Goal: Use online tool/utility: Utilize a website feature to perform a specific function

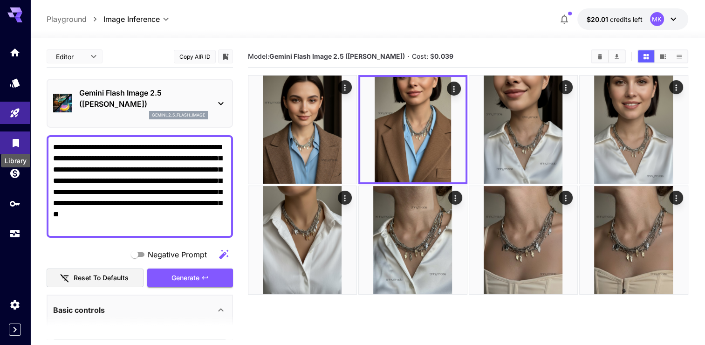
drag, startPoint x: 117, startPoint y: 220, endPoint x: 20, endPoint y: 137, distance: 127.5
click at [20, 137] on div "**********" at bounding box center [352, 209] width 705 height 418
paste textarea
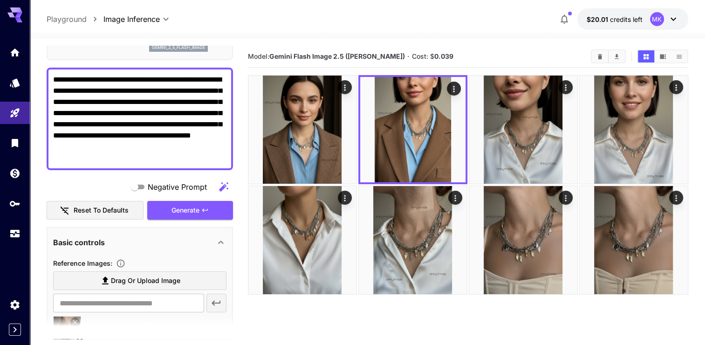
scroll to position [47, 0]
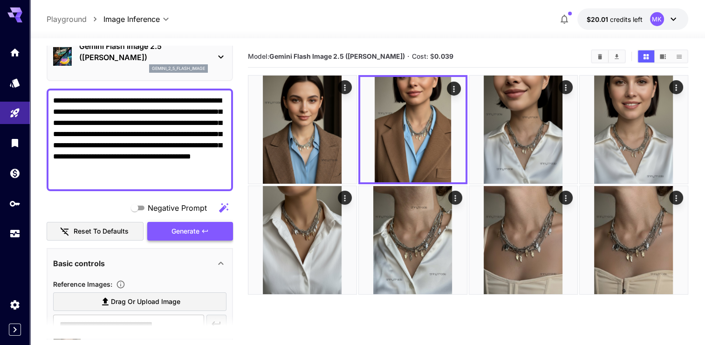
type textarea "**********"
click at [183, 229] on span "Generate" at bounding box center [185, 231] width 28 height 12
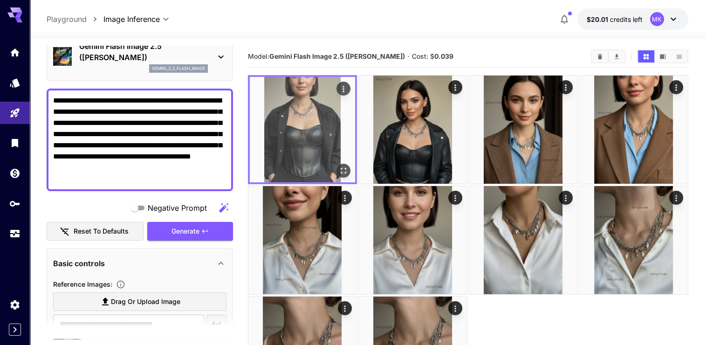
click at [322, 136] on img at bounding box center [302, 129] width 105 height 105
click at [319, 136] on img at bounding box center [302, 129] width 105 height 105
click at [342, 88] on icon "Actions" at bounding box center [343, 88] width 9 height 9
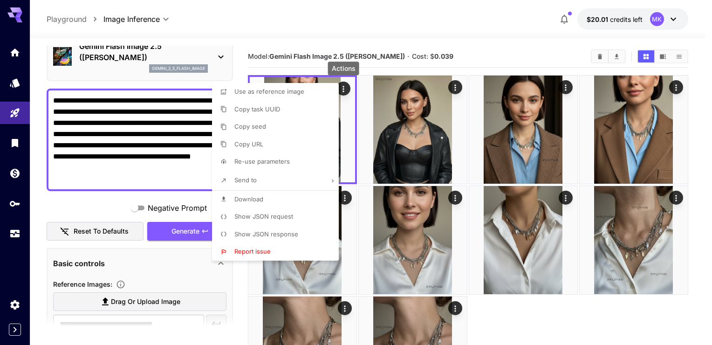
click at [244, 198] on span "Download" at bounding box center [248, 198] width 29 height 7
click at [154, 129] on div at bounding box center [356, 172] width 712 height 345
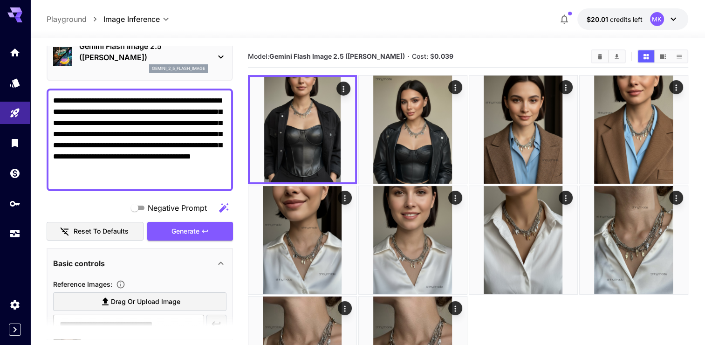
drag, startPoint x: 80, startPoint y: 177, endPoint x: 39, endPoint y: 84, distance: 101.4
click at [39, 84] on section "**********" at bounding box center [367, 235] width 675 height 395
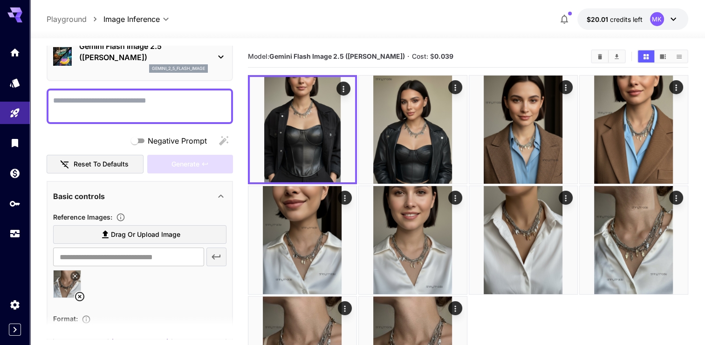
paste textarea "**********"
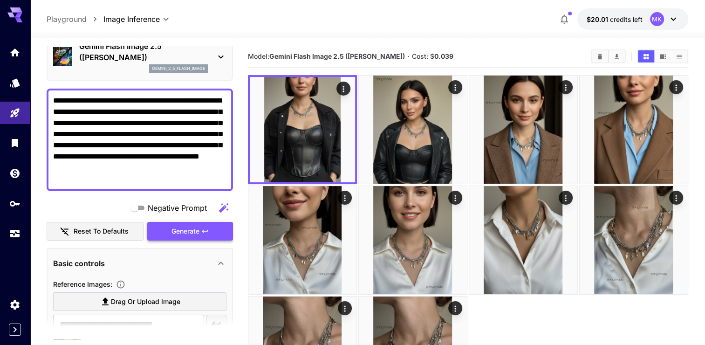
type textarea "**********"
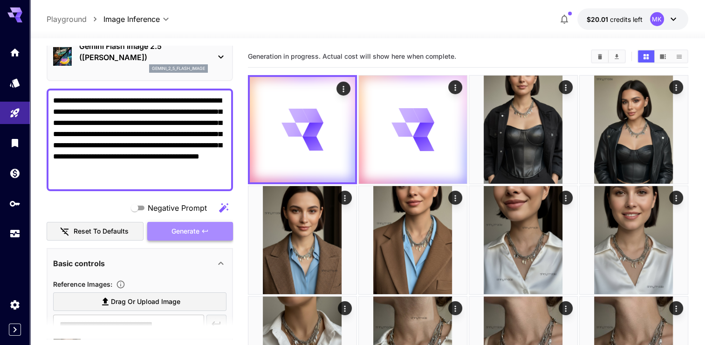
click at [176, 229] on span "Generate" at bounding box center [185, 231] width 28 height 12
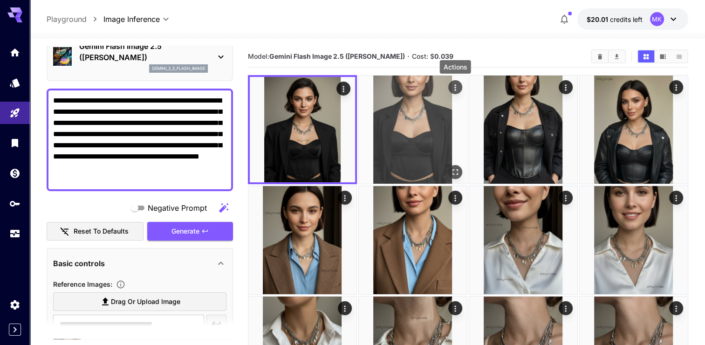
click at [455, 84] on icon "Actions" at bounding box center [454, 87] width 9 height 9
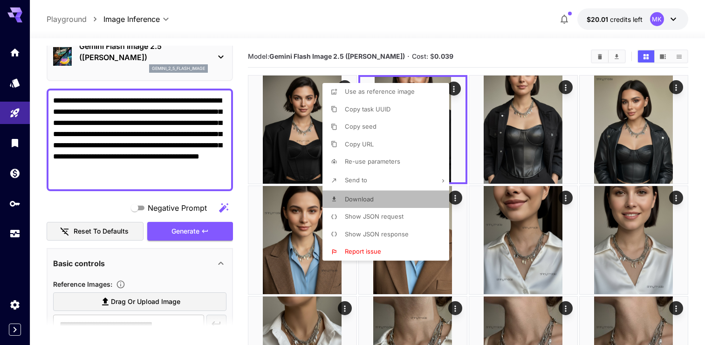
click at [350, 197] on span "Download" at bounding box center [359, 198] width 29 height 7
click at [298, 97] on div at bounding box center [356, 172] width 712 height 345
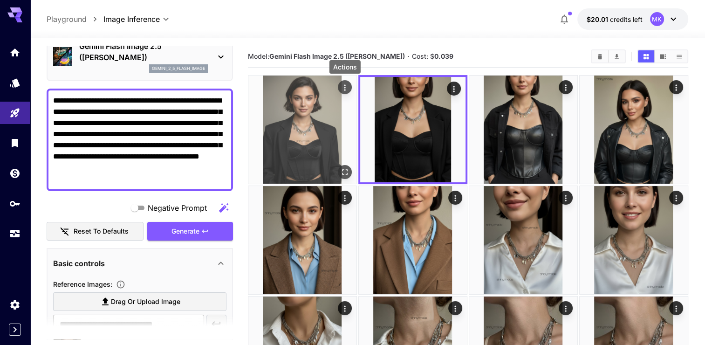
click at [342, 85] on icon "Actions" at bounding box center [344, 87] width 9 height 9
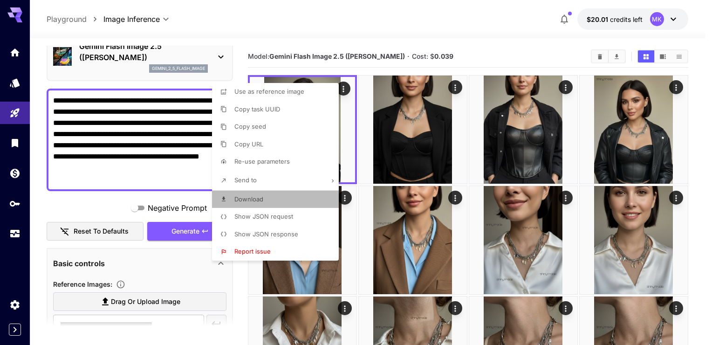
click at [243, 197] on span "Download" at bounding box center [248, 198] width 29 height 7
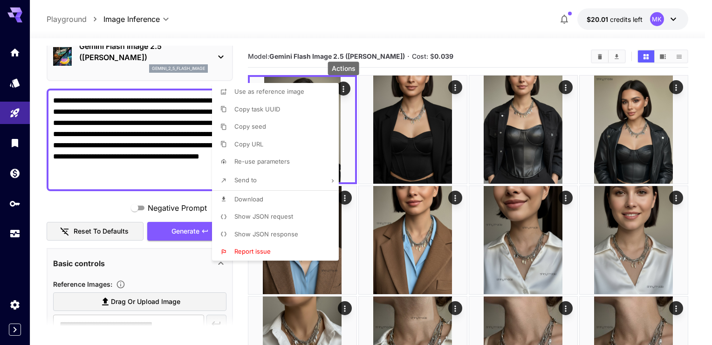
click at [96, 173] on div at bounding box center [356, 172] width 712 height 345
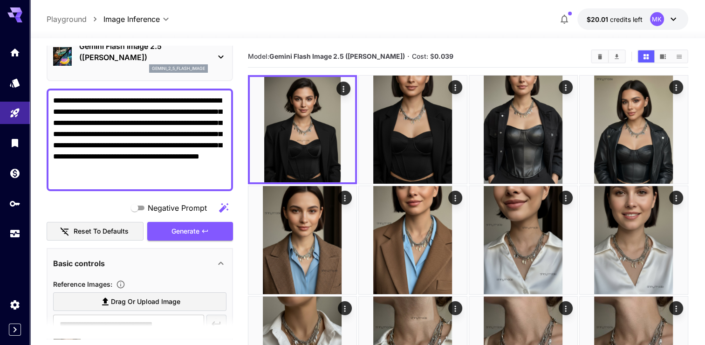
drag, startPoint x: 91, startPoint y: 180, endPoint x: 50, endPoint y: 99, distance: 90.8
click at [50, 99] on div "**********" at bounding box center [140, 140] width 186 height 102
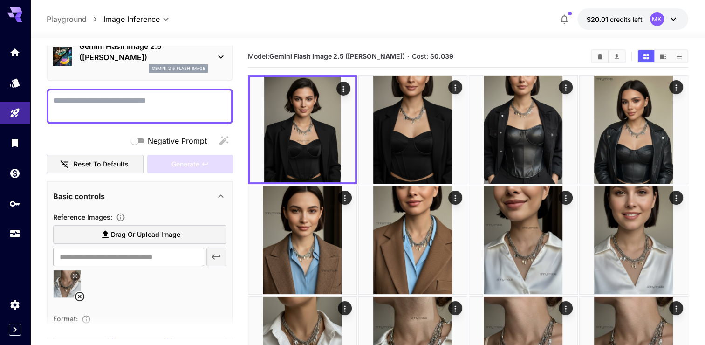
paste textarea "**********"
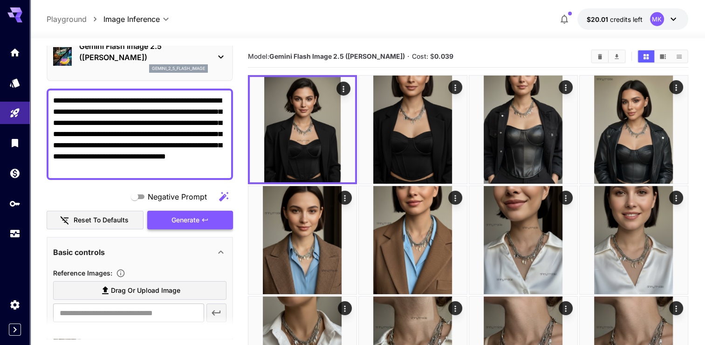
click at [171, 219] on span "Generate" at bounding box center [185, 220] width 28 height 12
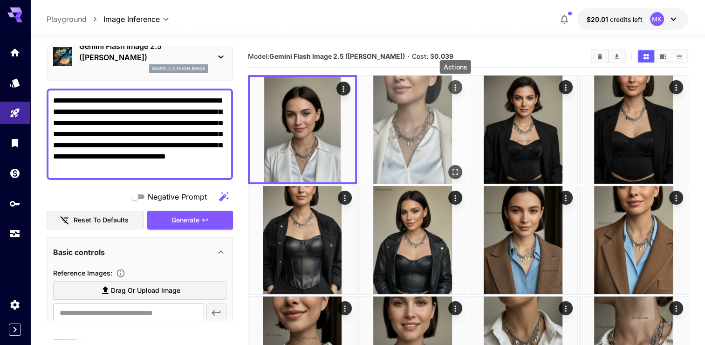
click at [454, 87] on icon "Actions" at bounding box center [454, 87] width 9 height 9
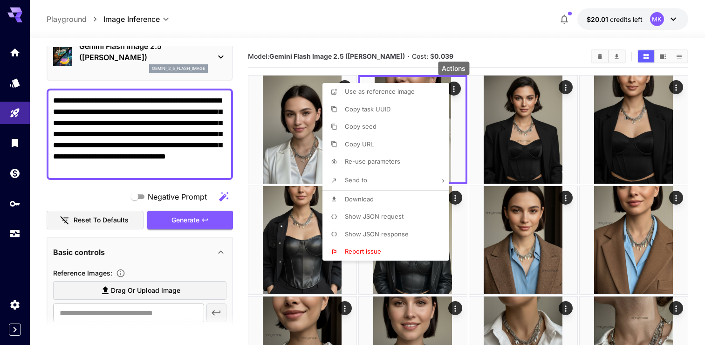
click at [356, 196] on span "Download" at bounding box center [359, 198] width 29 height 7
click at [410, 22] on div at bounding box center [356, 172] width 712 height 345
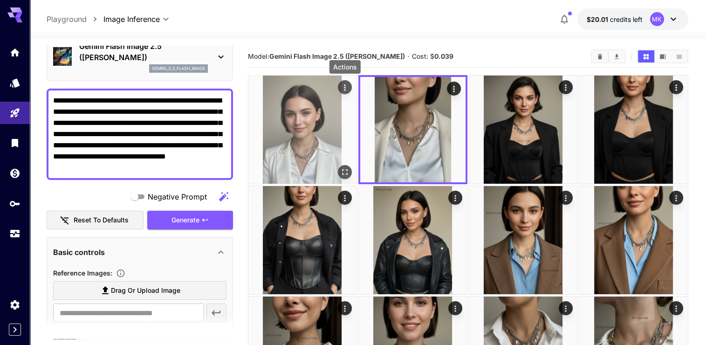
click at [345, 85] on icon "Actions" at bounding box center [344, 87] width 1 height 6
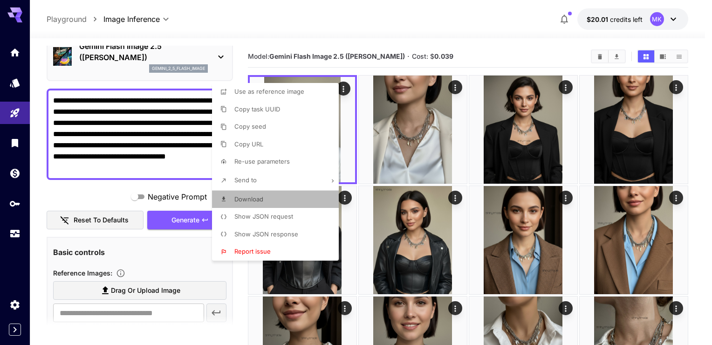
click at [246, 199] on span "Download" at bounding box center [248, 198] width 29 height 7
click at [352, 15] on div at bounding box center [356, 172] width 712 height 345
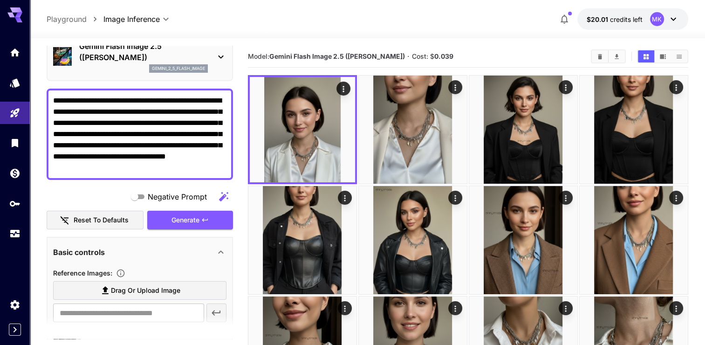
drag, startPoint x: 161, startPoint y: 167, endPoint x: 50, endPoint y: 99, distance: 130.7
click at [50, 99] on div "**********" at bounding box center [140, 134] width 186 height 91
paste textarea "**********"
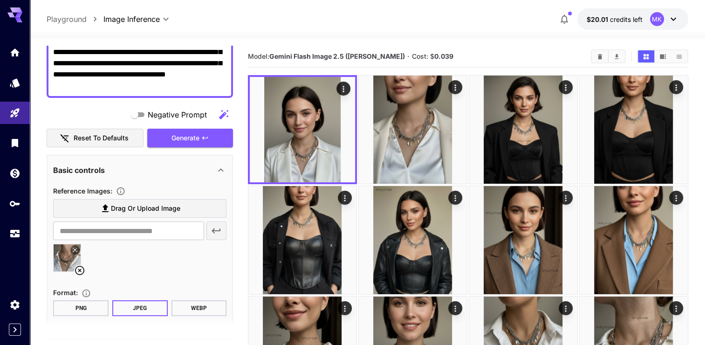
scroll to position [186, 0]
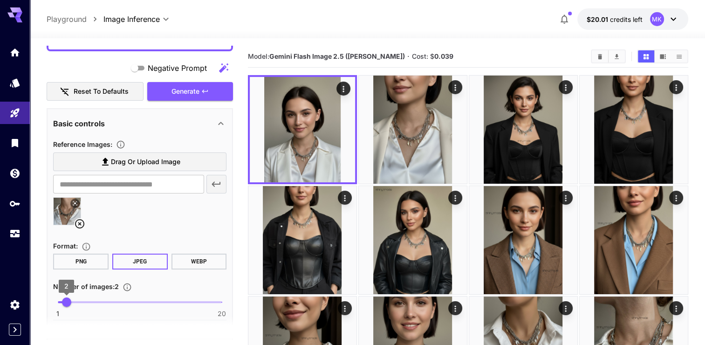
type textarea "**********"
type input "*"
click at [71, 300] on span "2" at bounding box center [66, 301] width 9 height 9
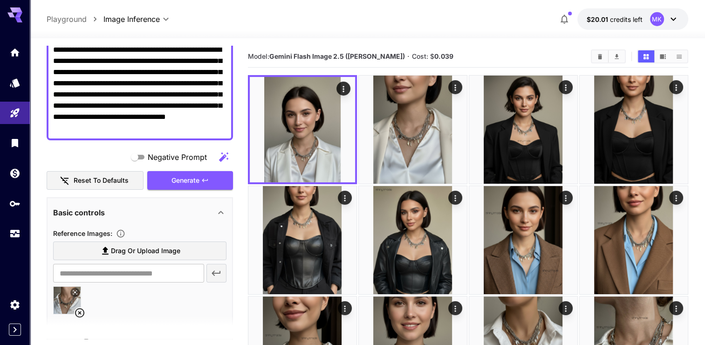
scroll to position [47, 0]
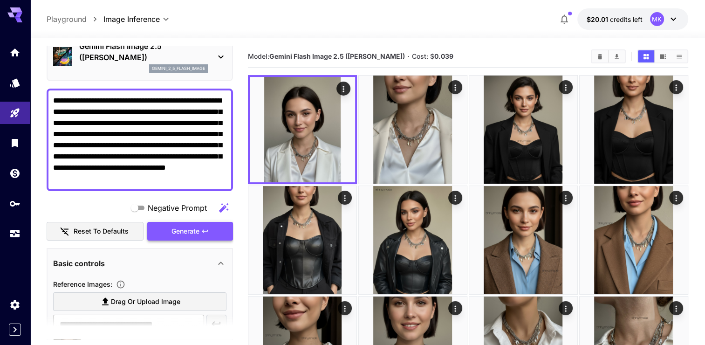
click at [187, 230] on span "Generate" at bounding box center [185, 231] width 28 height 12
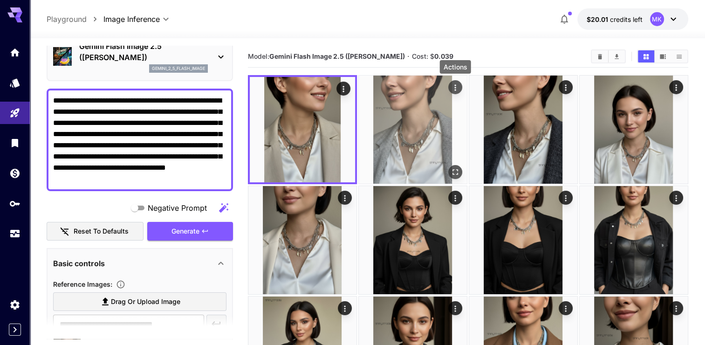
click at [454, 85] on icon "Actions" at bounding box center [454, 87] width 9 height 9
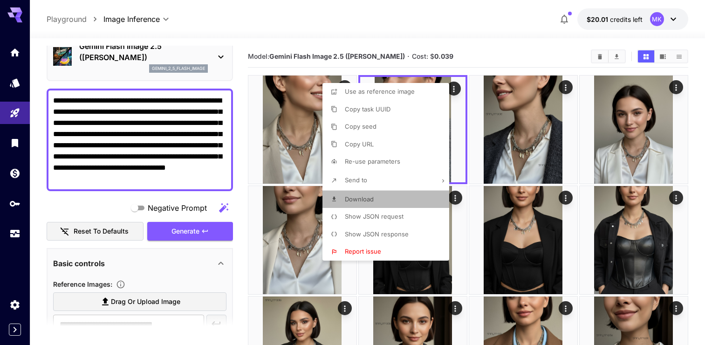
click at [354, 198] on span "Download" at bounding box center [359, 198] width 29 height 7
click at [329, 26] on div at bounding box center [356, 172] width 712 height 345
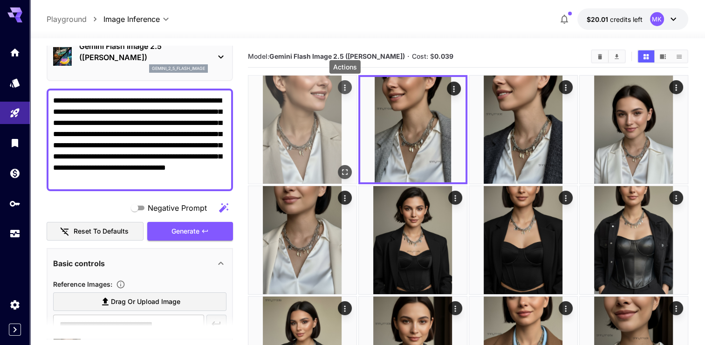
click at [341, 87] on icon "Actions" at bounding box center [344, 87] width 9 height 9
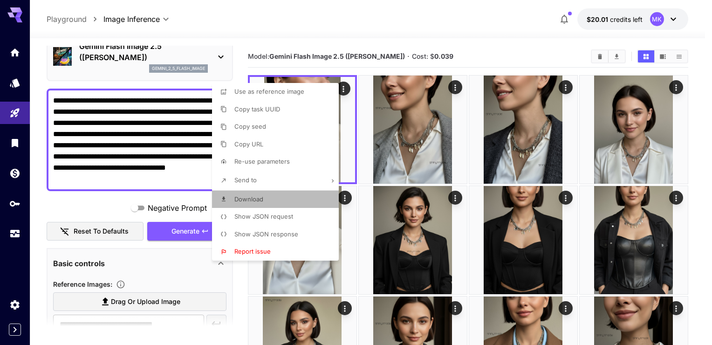
click at [249, 200] on span "Download" at bounding box center [248, 198] width 29 height 7
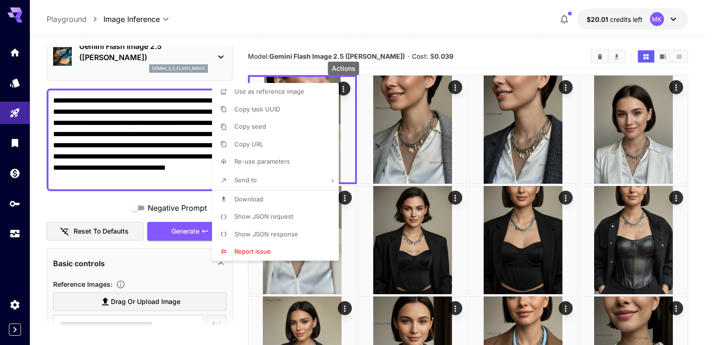
click at [429, 22] on div at bounding box center [356, 172] width 712 height 345
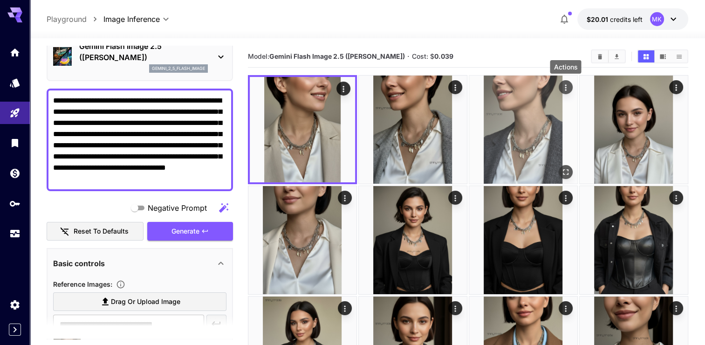
click at [564, 88] on icon "Actions" at bounding box center [565, 87] width 9 height 9
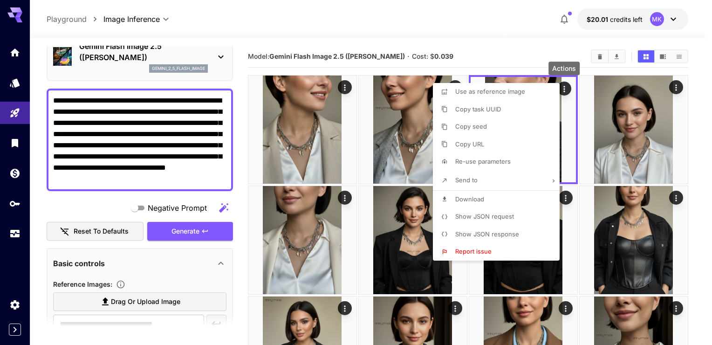
click at [464, 198] on span "Download" at bounding box center [469, 198] width 29 height 7
click at [209, 176] on div at bounding box center [356, 172] width 712 height 345
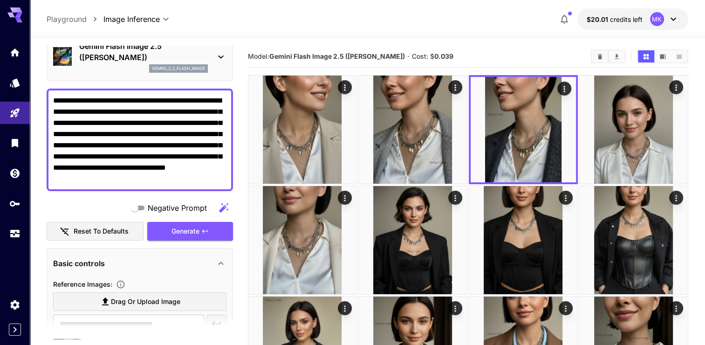
drag, startPoint x: 207, startPoint y: 180, endPoint x: 51, endPoint y: 97, distance: 176.9
click at [51, 97] on div "**********" at bounding box center [140, 140] width 186 height 102
paste textarea
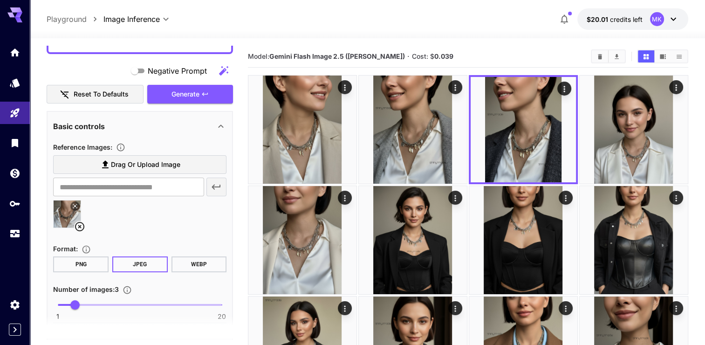
scroll to position [140, 0]
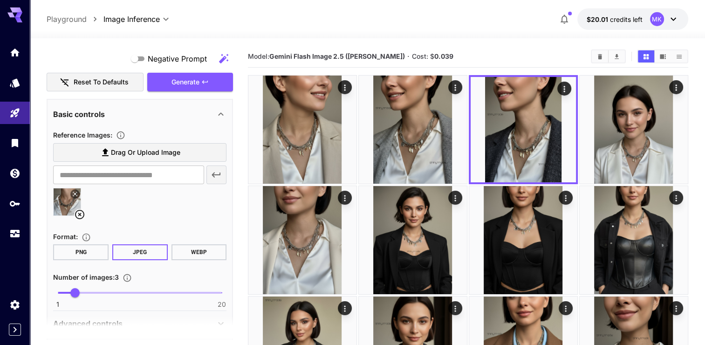
type textarea "**********"
click at [80, 210] on icon at bounding box center [79, 214] width 11 height 11
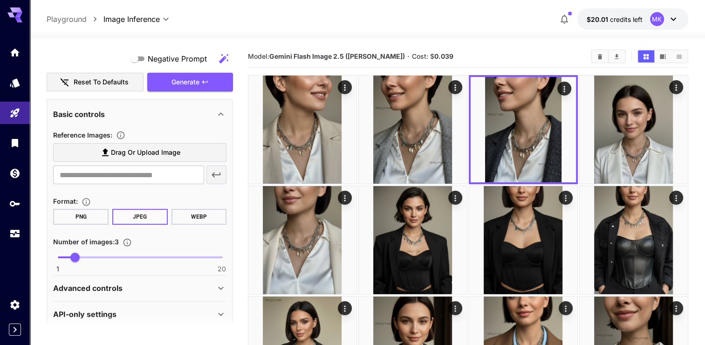
click at [136, 213] on button "JPEG" at bounding box center [139, 217] width 55 height 16
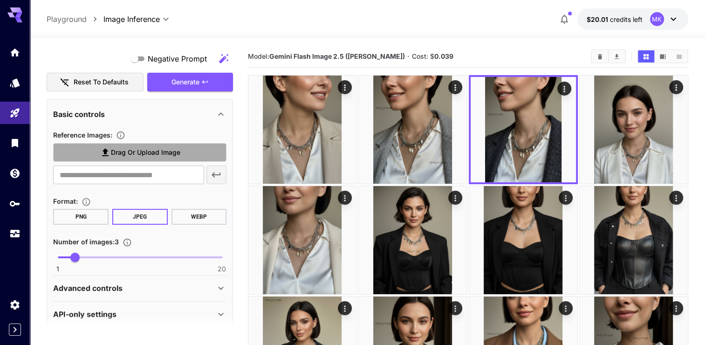
click at [125, 151] on span "Drag or upload image" at bounding box center [145, 153] width 69 height 12
click at [0, 0] on input "Drag or upload image" at bounding box center [0, 0] width 0 height 0
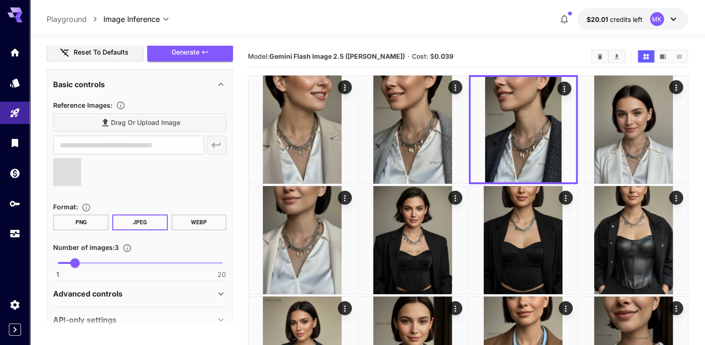
scroll to position [185, 0]
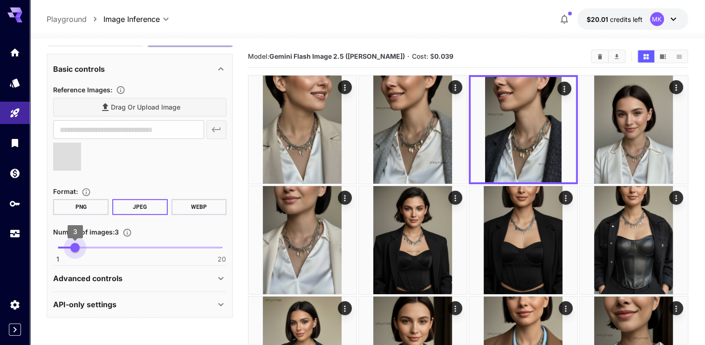
type input "*"
type input "**********"
drag, startPoint x: 76, startPoint y: 243, endPoint x: 70, endPoint y: 244, distance: 6.1
click at [70, 244] on span "2" at bounding box center [66, 247] width 9 height 9
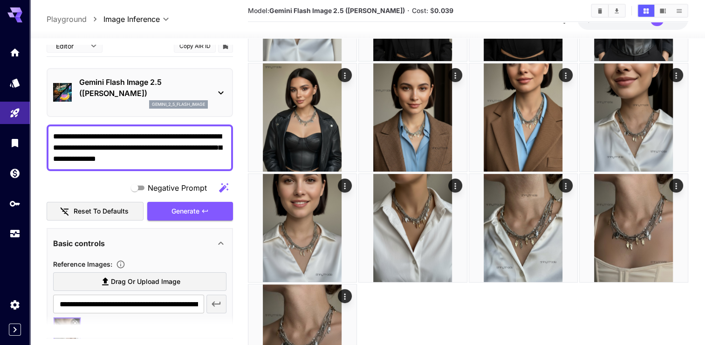
scroll to position [0, 0]
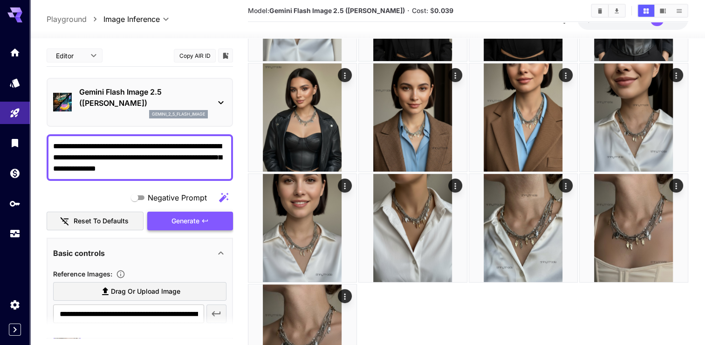
click at [187, 220] on span "Generate" at bounding box center [185, 221] width 28 height 12
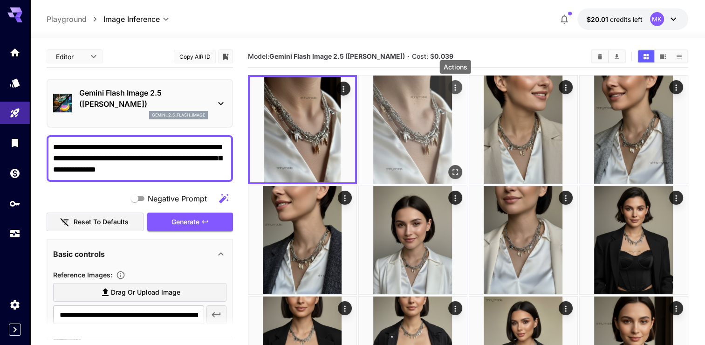
click at [451, 86] on icon "Actions" at bounding box center [454, 87] width 9 height 9
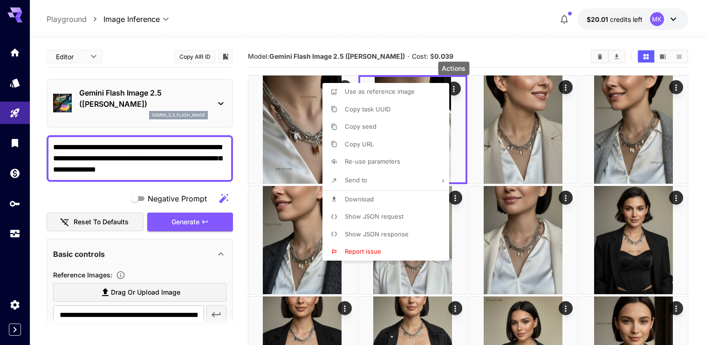
click at [355, 197] on span "Download" at bounding box center [359, 198] width 29 height 7
click at [305, 86] on div at bounding box center [356, 172] width 712 height 345
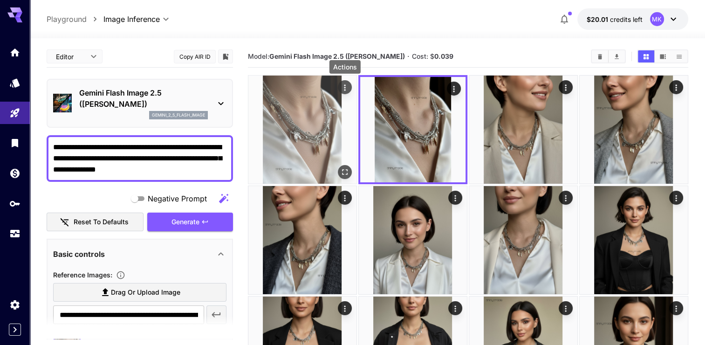
click at [346, 86] on icon "Actions" at bounding box center [344, 87] width 9 height 9
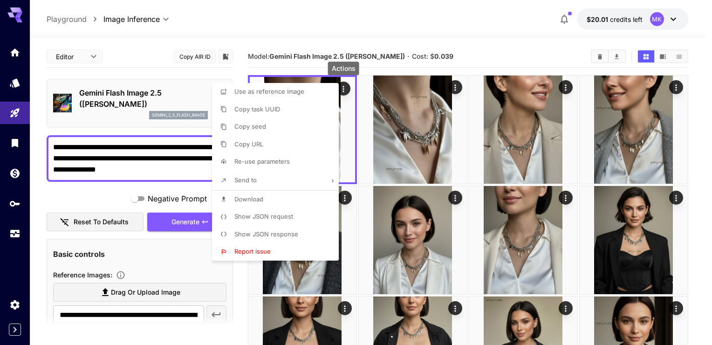
click at [268, 199] on li "Download" at bounding box center [278, 200] width 132 height 18
click at [174, 170] on div at bounding box center [356, 172] width 712 height 345
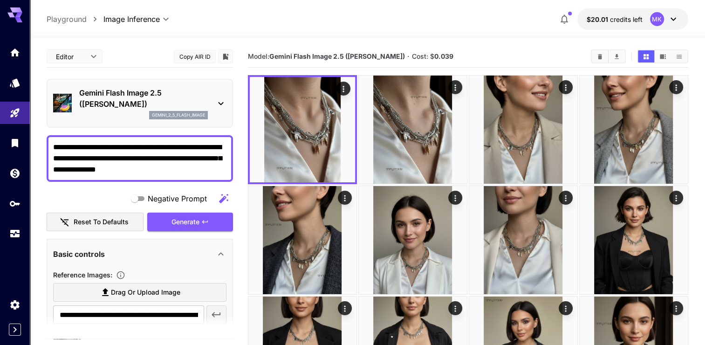
drag, startPoint x: 178, startPoint y: 170, endPoint x: 44, endPoint y: 143, distance: 136.3
click at [44, 143] on section "**********" at bounding box center [367, 345] width 675 height 615
paste textarea "**********"
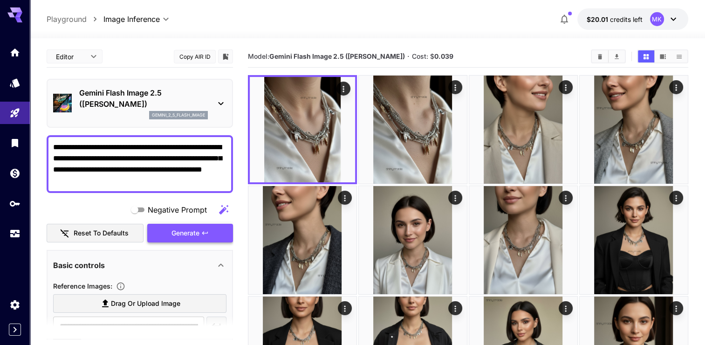
type textarea "**********"
click at [206, 234] on icon "button" at bounding box center [204, 232] width 7 height 7
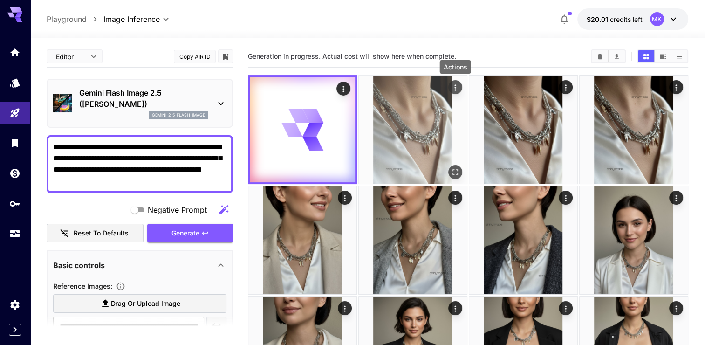
click at [453, 87] on icon "Actions" at bounding box center [454, 87] width 9 height 9
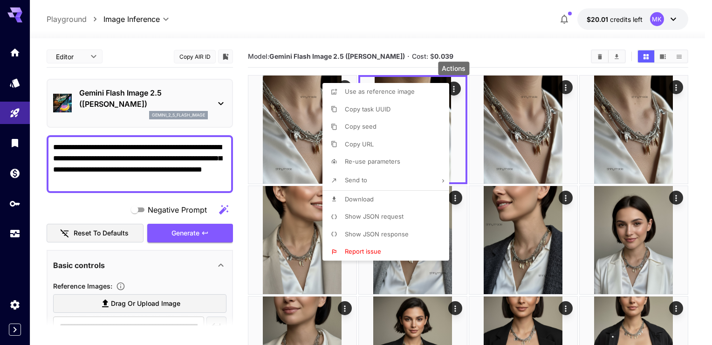
click at [354, 199] on span "Download" at bounding box center [359, 198] width 29 height 7
click at [340, 28] on div at bounding box center [356, 172] width 712 height 345
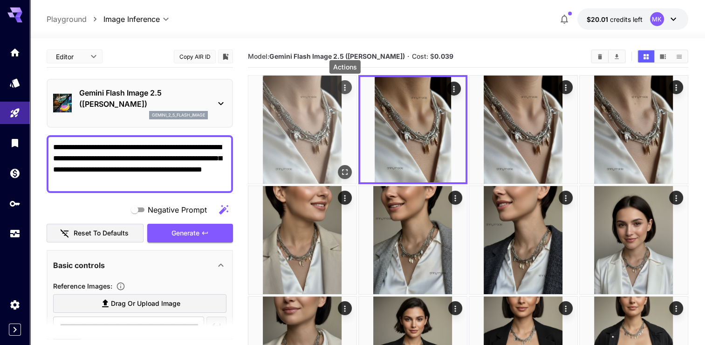
click at [343, 86] on icon "Actions" at bounding box center [344, 87] width 9 height 9
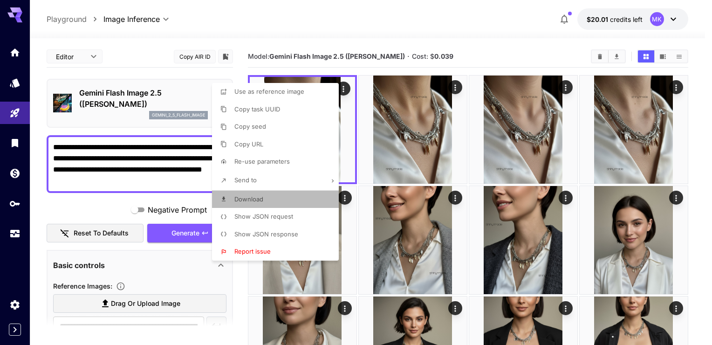
click at [249, 195] on span "Download" at bounding box center [248, 198] width 29 height 7
click at [411, 0] on div at bounding box center [356, 172] width 712 height 345
